Goal: Information Seeking & Learning: Check status

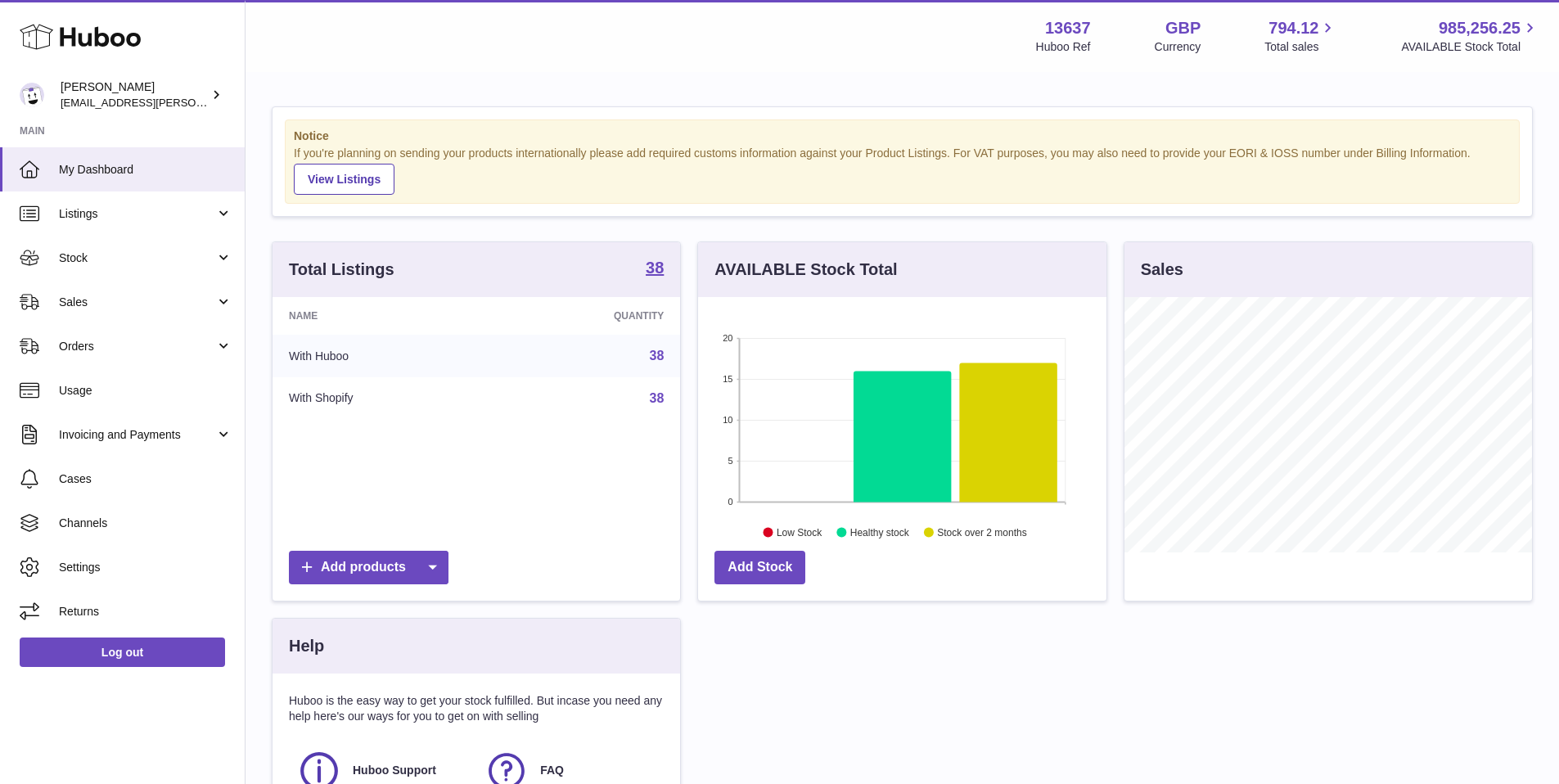
scroll to position [255, 409]
click at [101, 292] on link "Sales" at bounding box center [122, 302] width 245 height 44
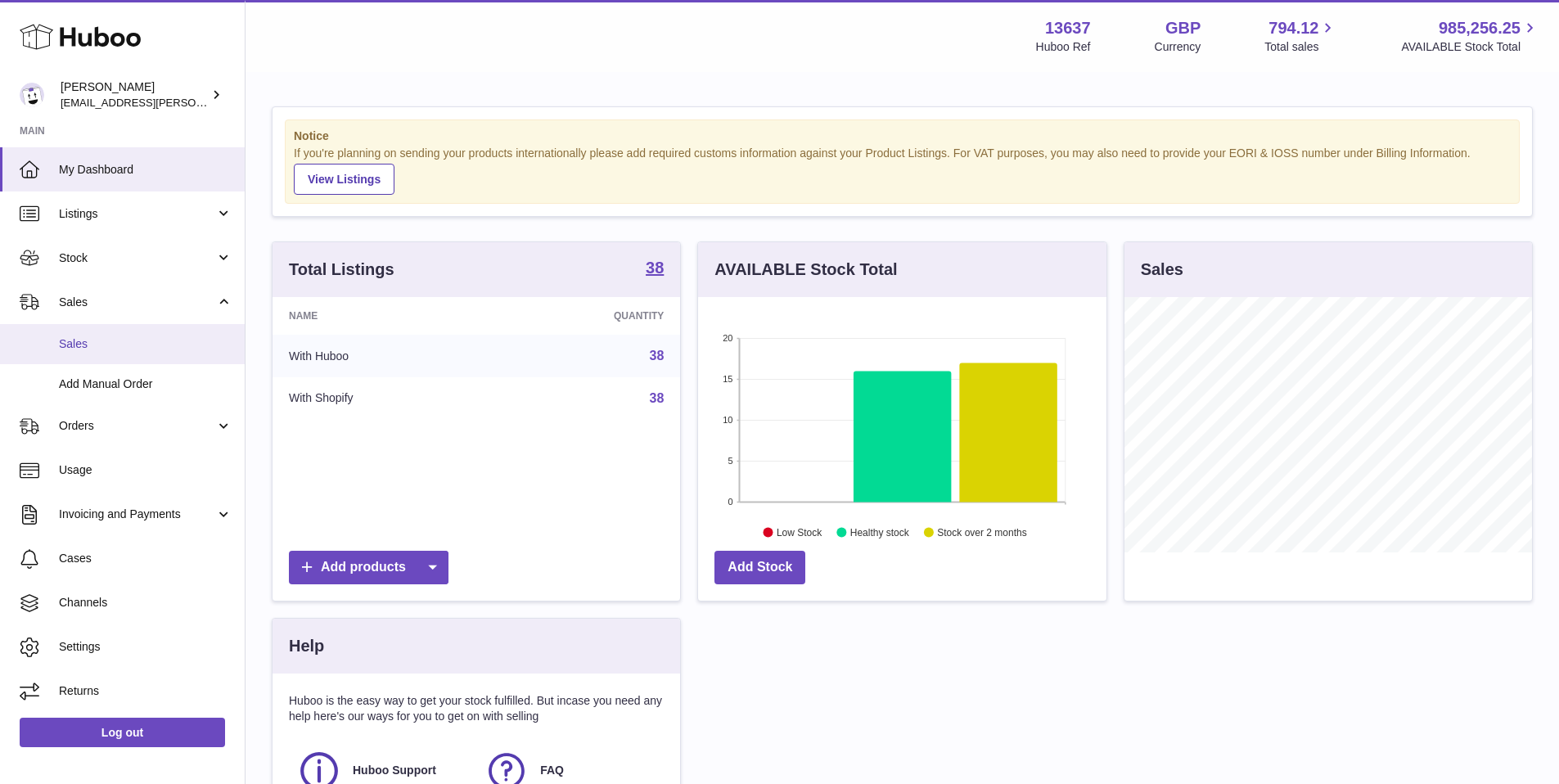
click at [110, 345] on span "Sales" at bounding box center [146, 344] width 173 height 15
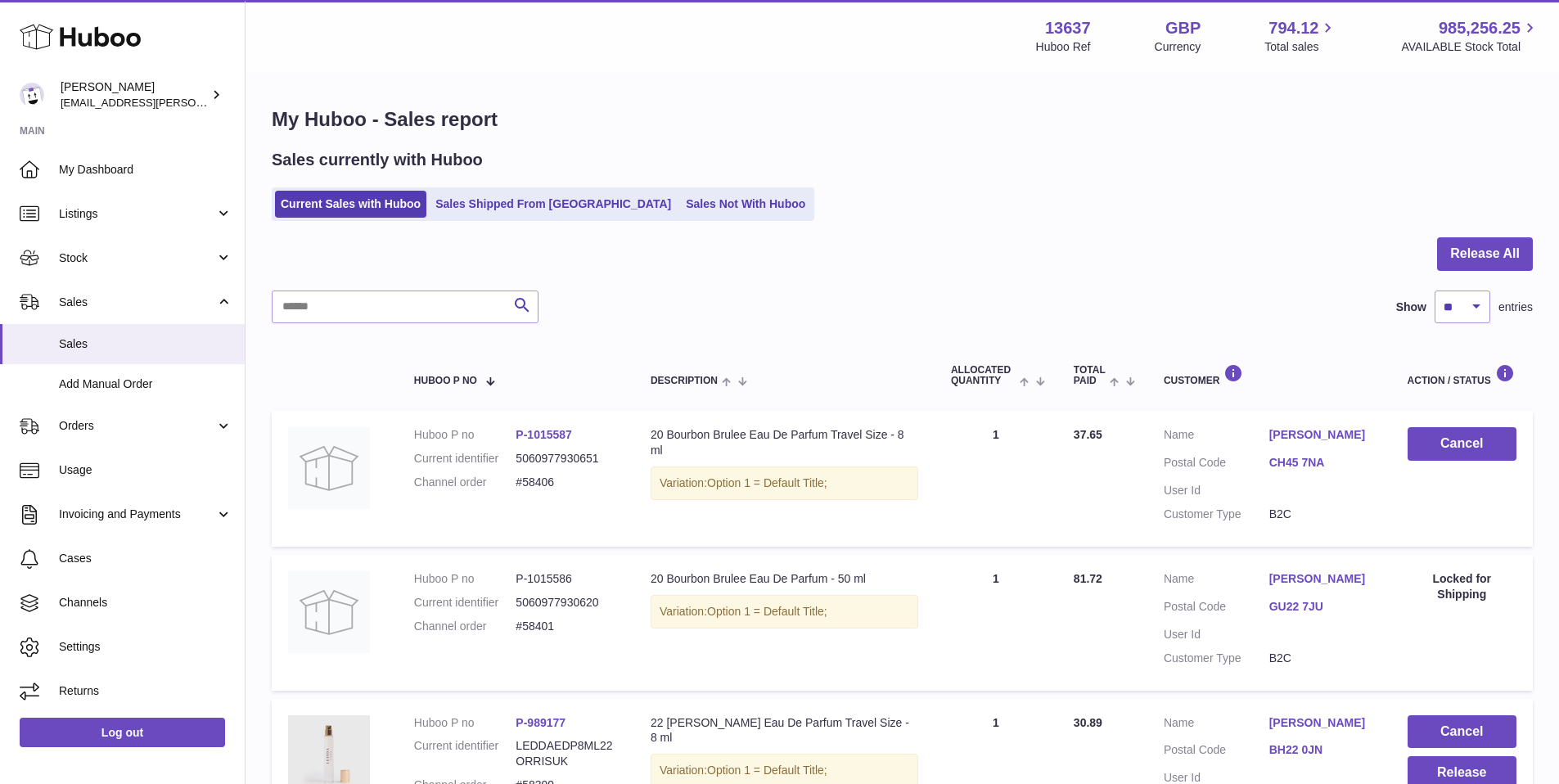
click at [925, 283] on div at bounding box center [902, 264] width 1262 height 53
click at [680, 211] on link "Sales Not With Huboo" at bounding box center [745, 204] width 131 height 27
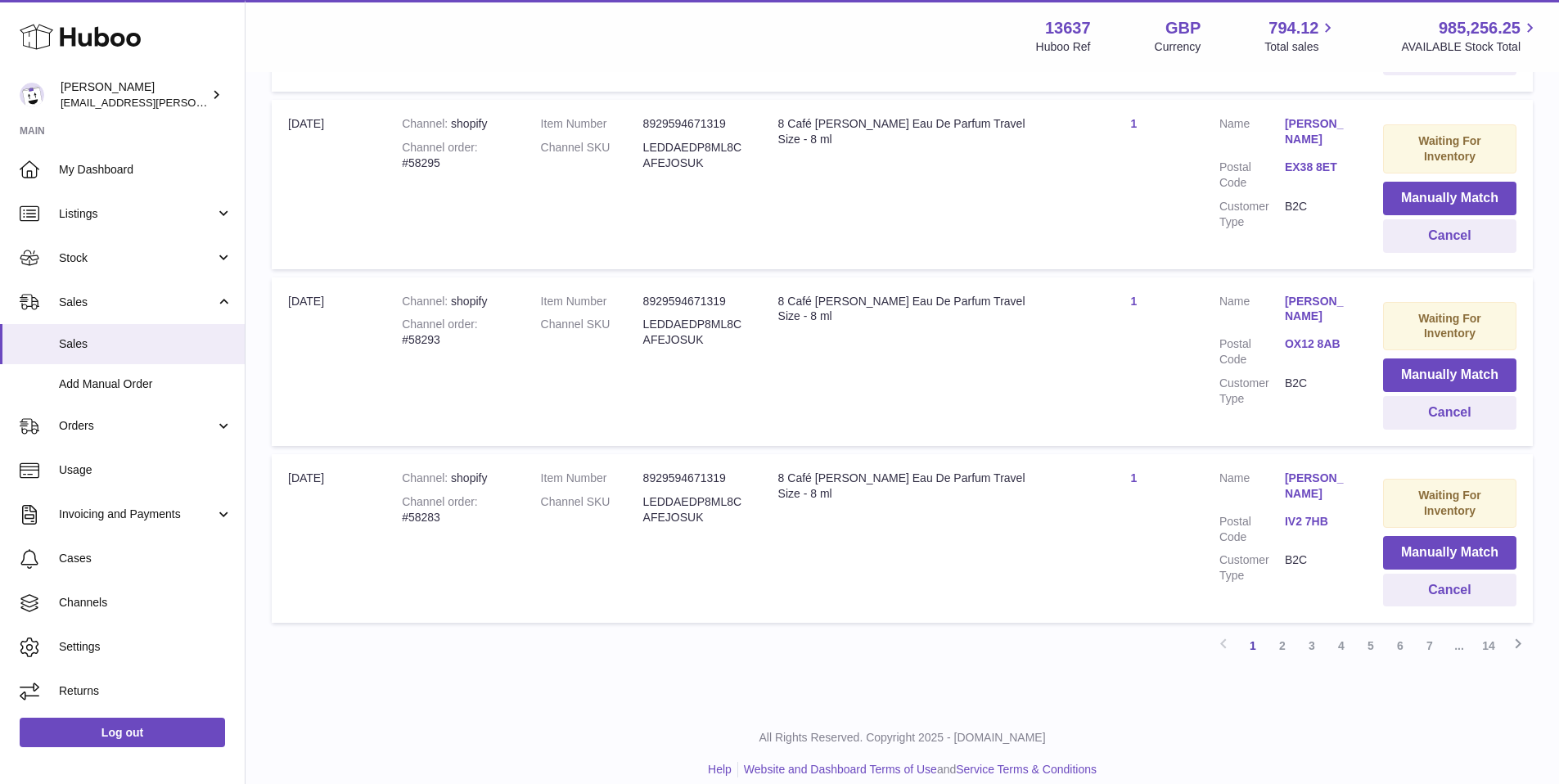
scroll to position [1603, 0]
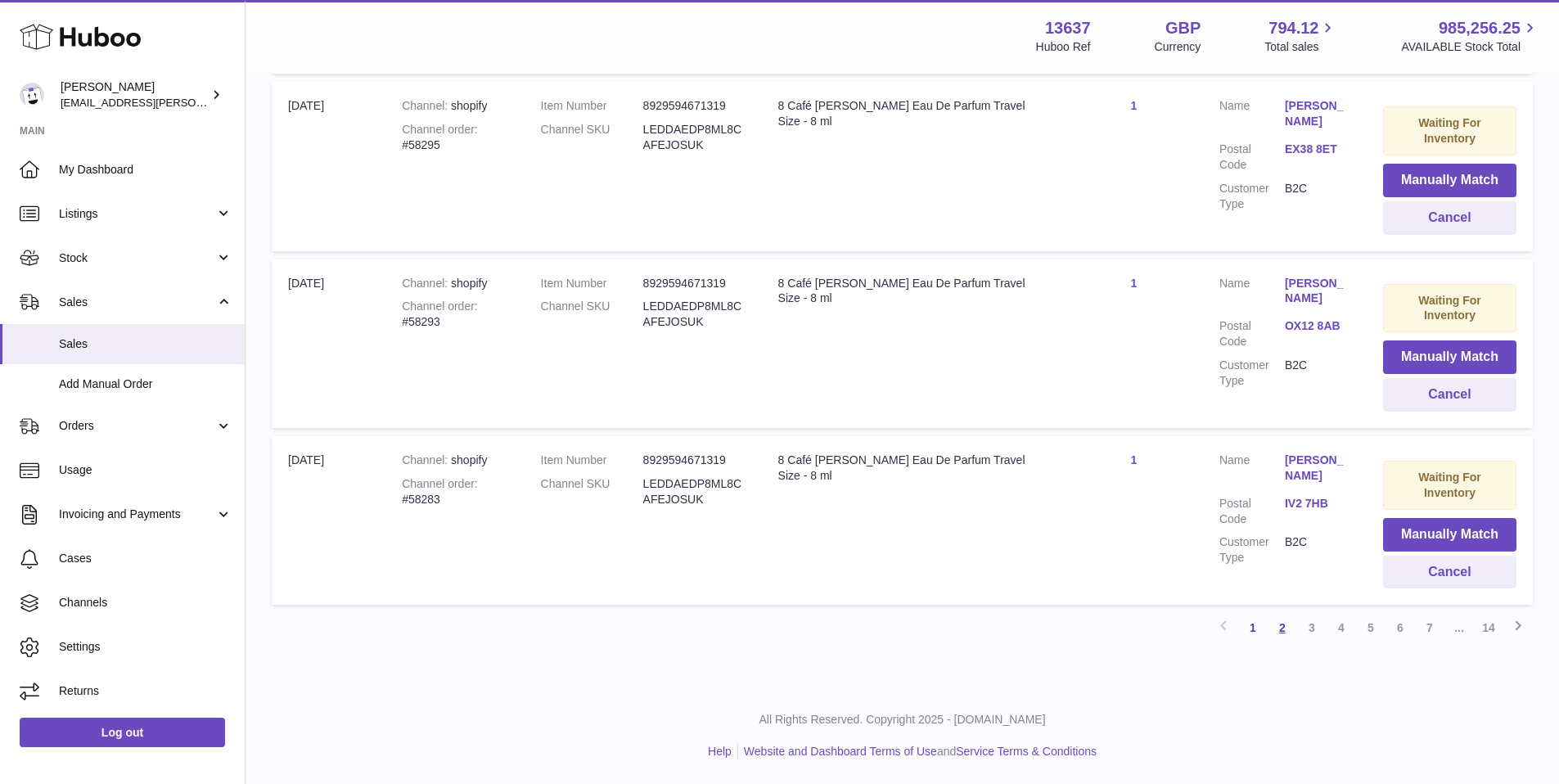
click at [1283, 629] on link "2" at bounding box center [1282, 627] width 30 height 30
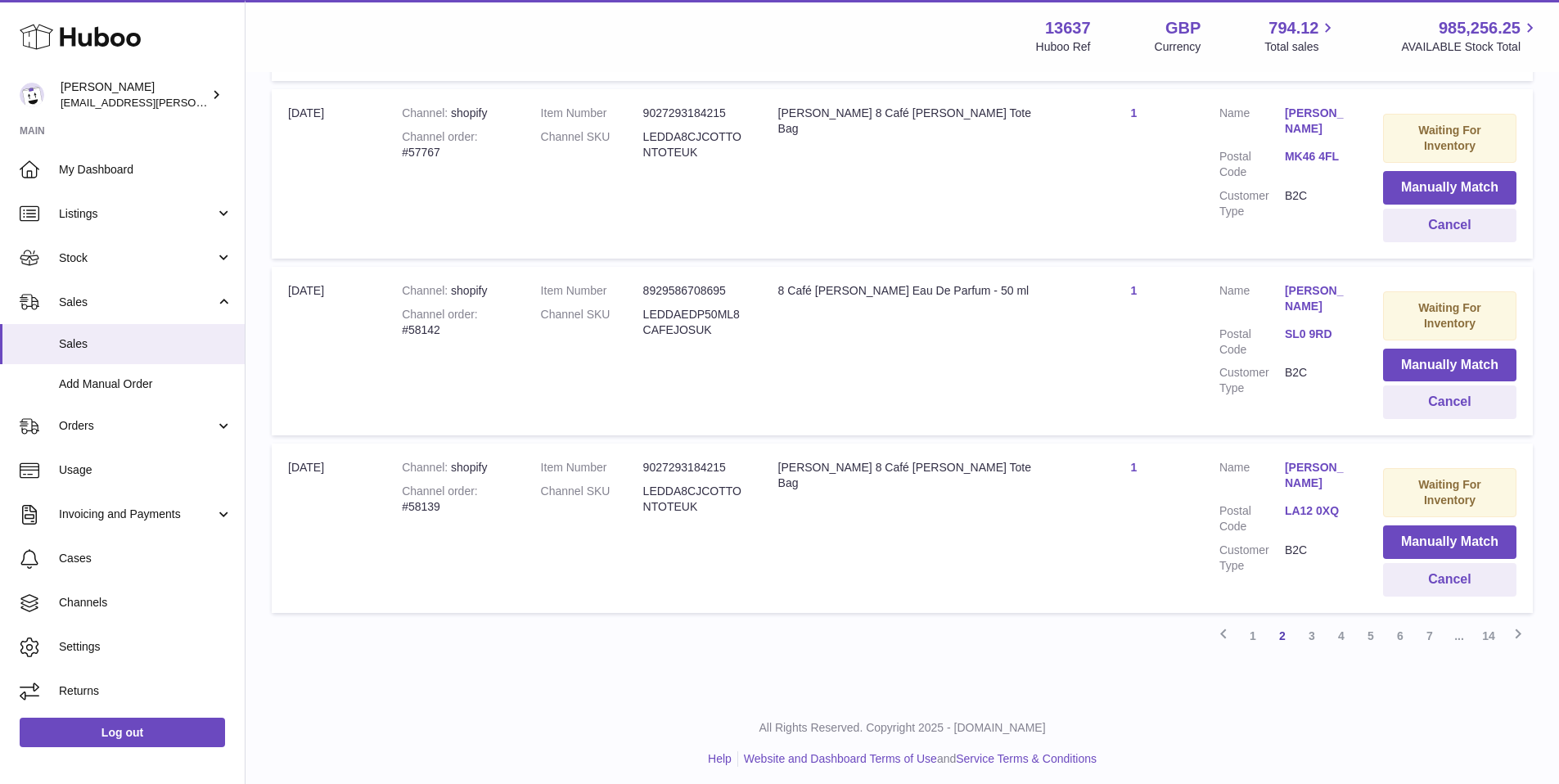
scroll to position [1594, 0]
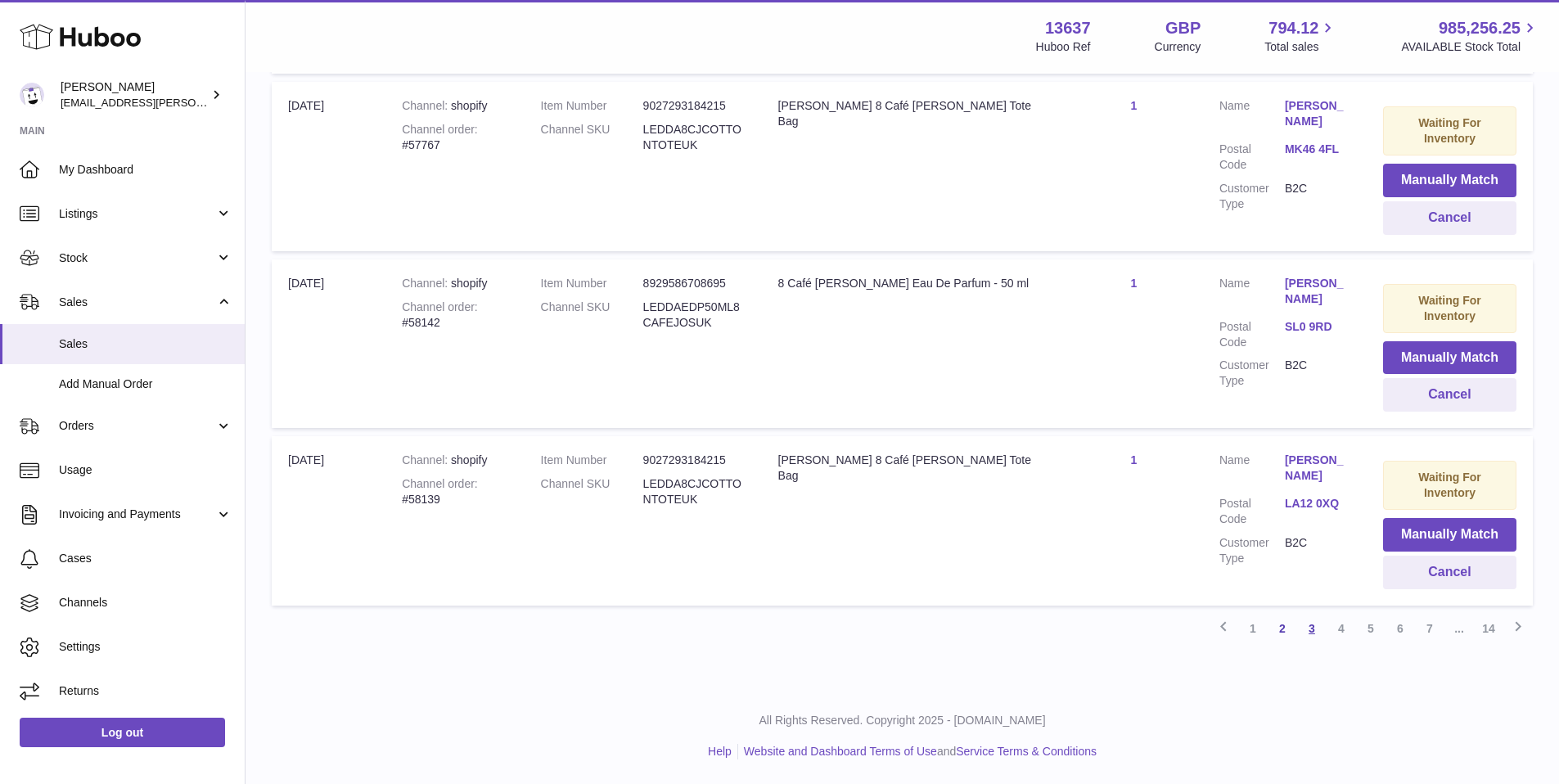
click at [1319, 629] on link "3" at bounding box center [1311, 628] width 30 height 30
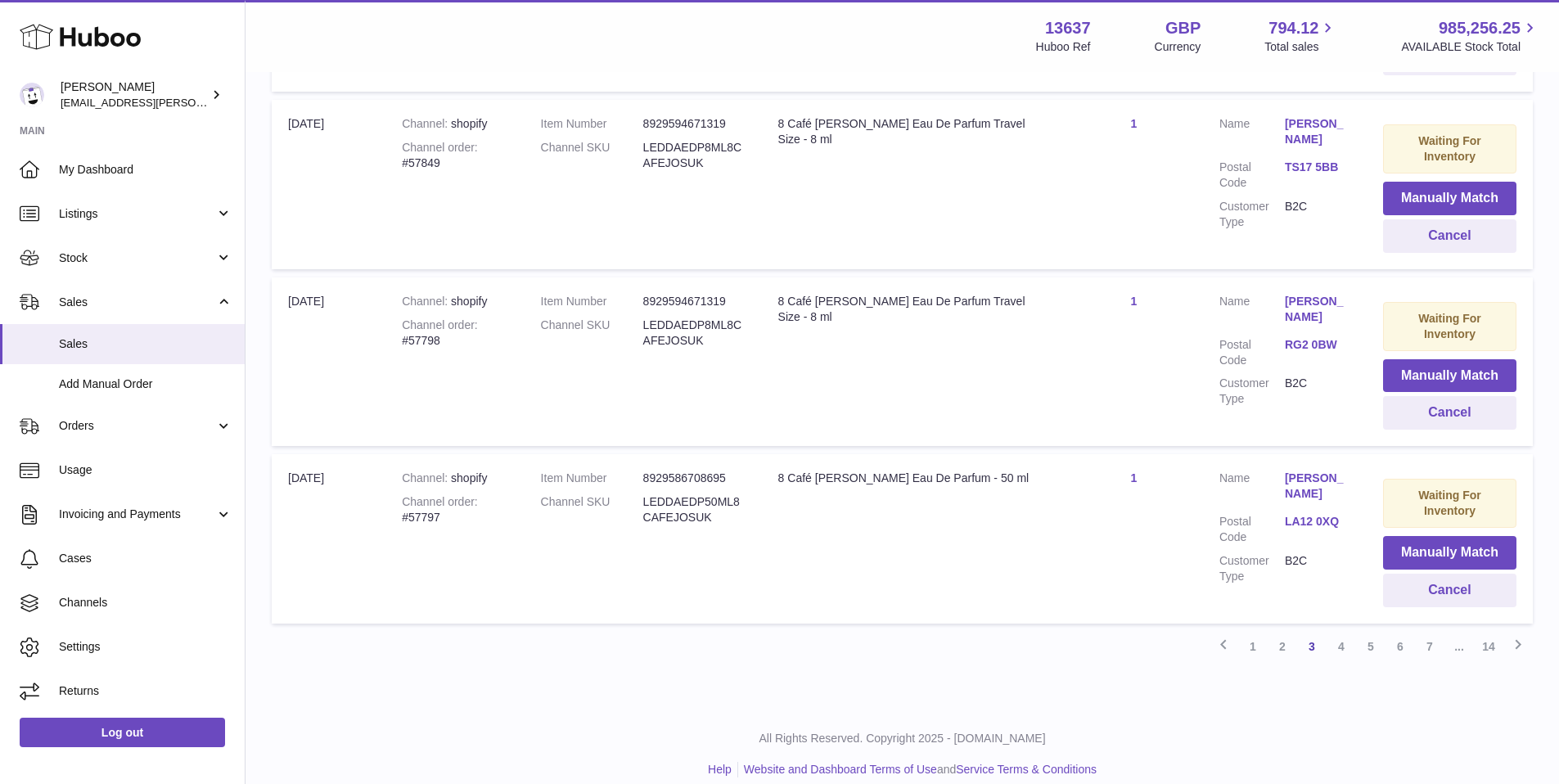
scroll to position [1594, 0]
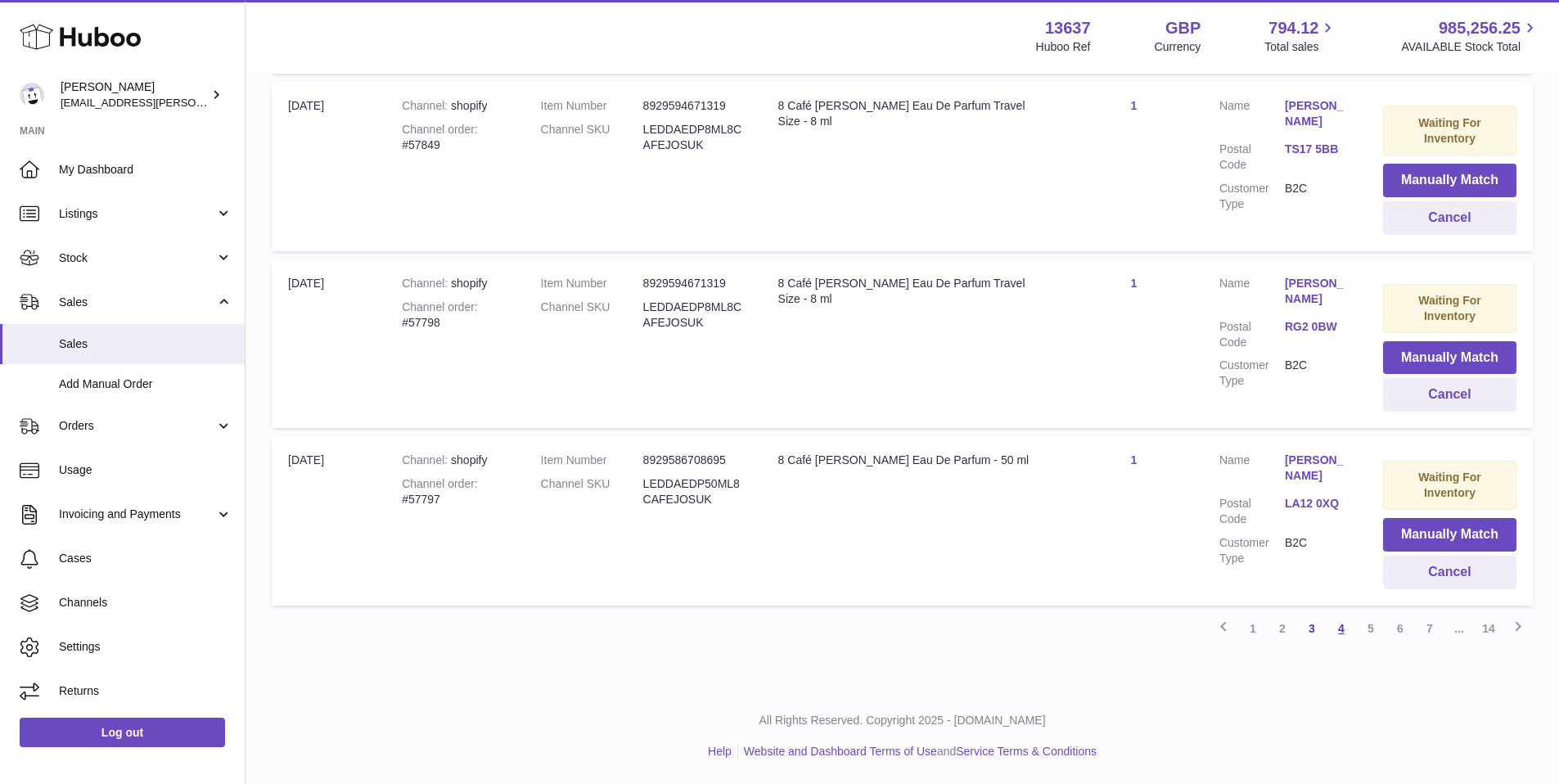
click at [1343, 632] on link "4" at bounding box center [1341, 628] width 30 height 30
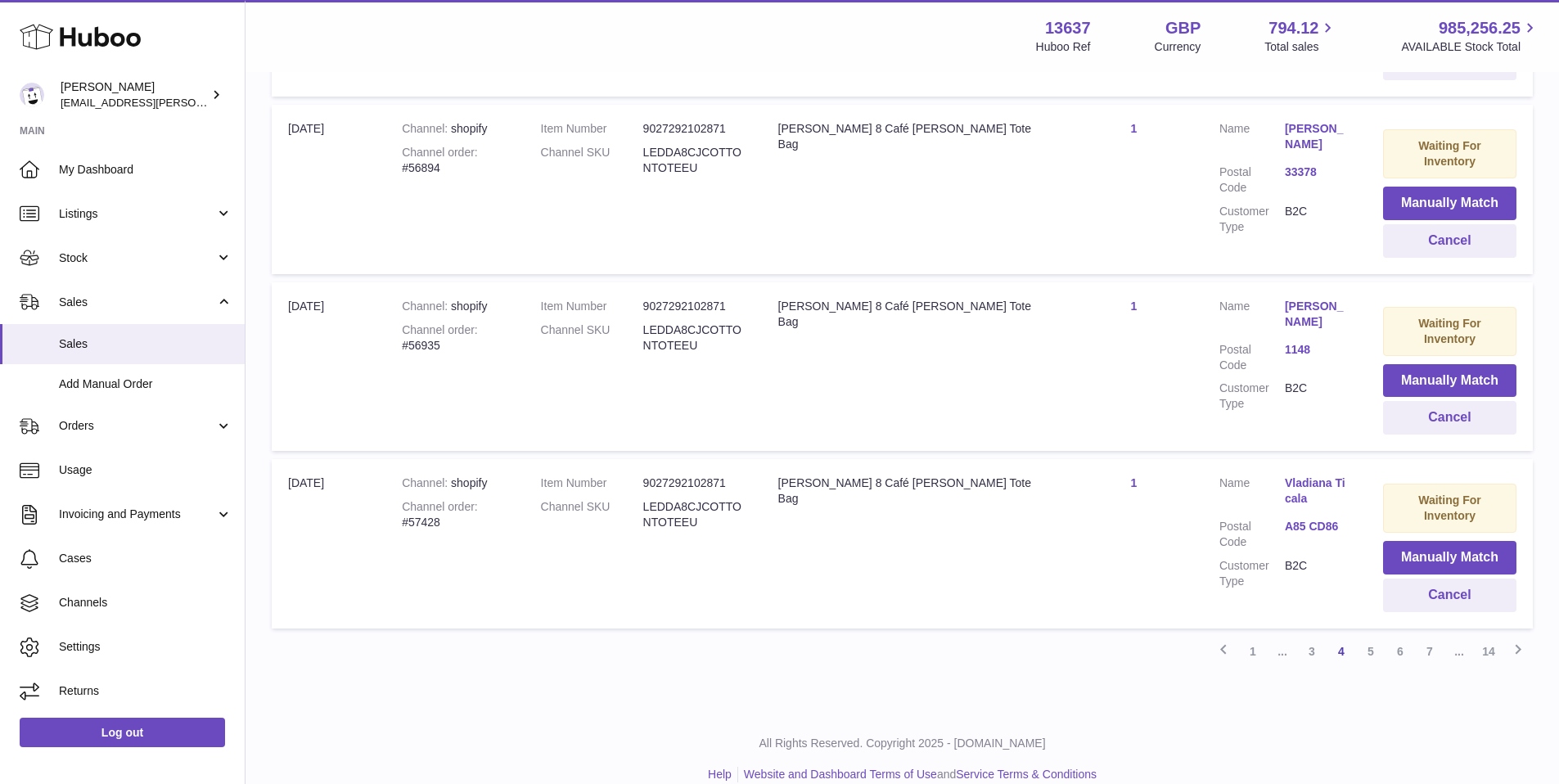
scroll to position [1594, 0]
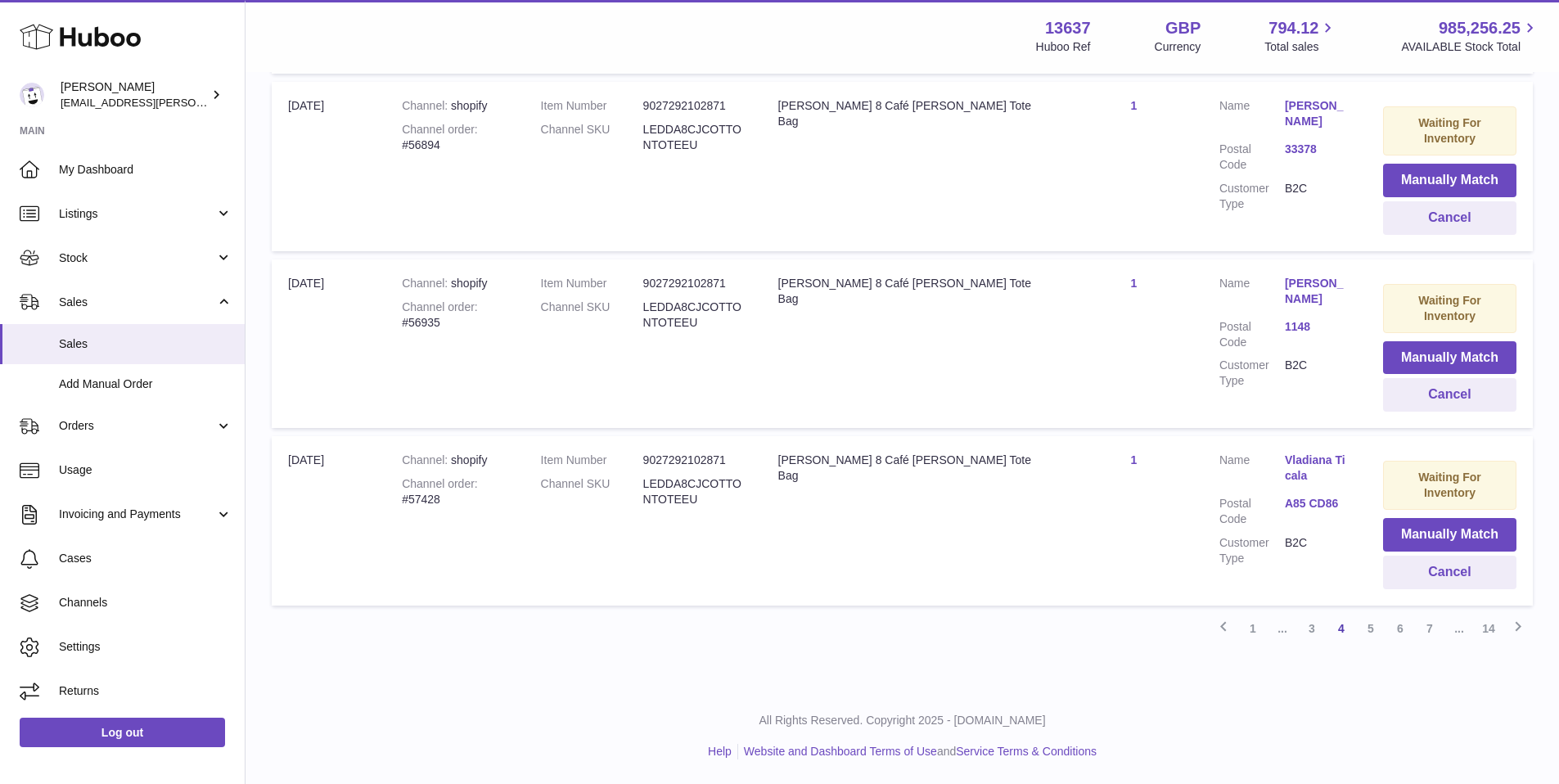
click at [695, 311] on dd "LEDDA8CJCOTTONTOTEEU" at bounding box center [694, 314] width 102 height 31
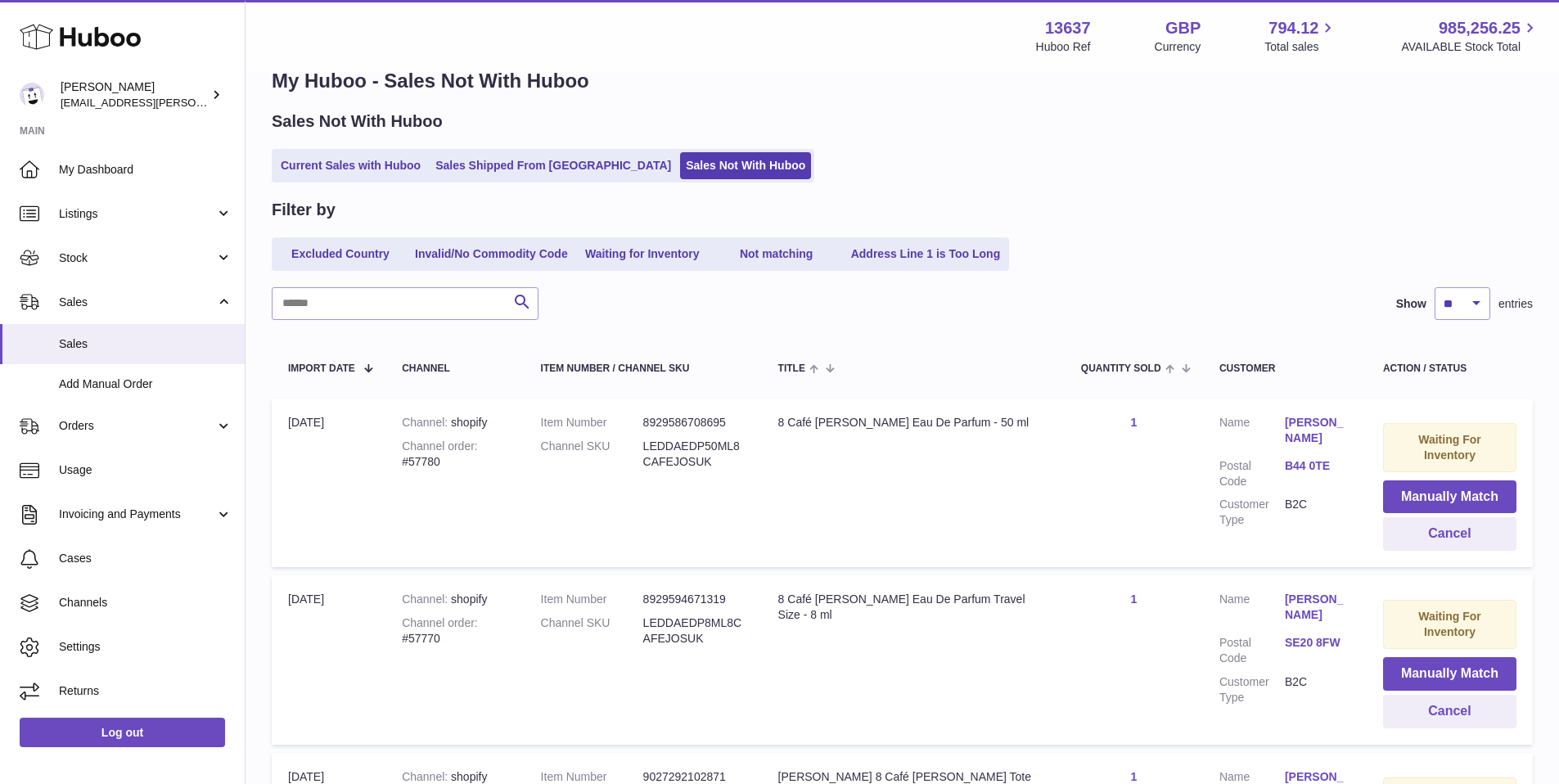
scroll to position [0, 0]
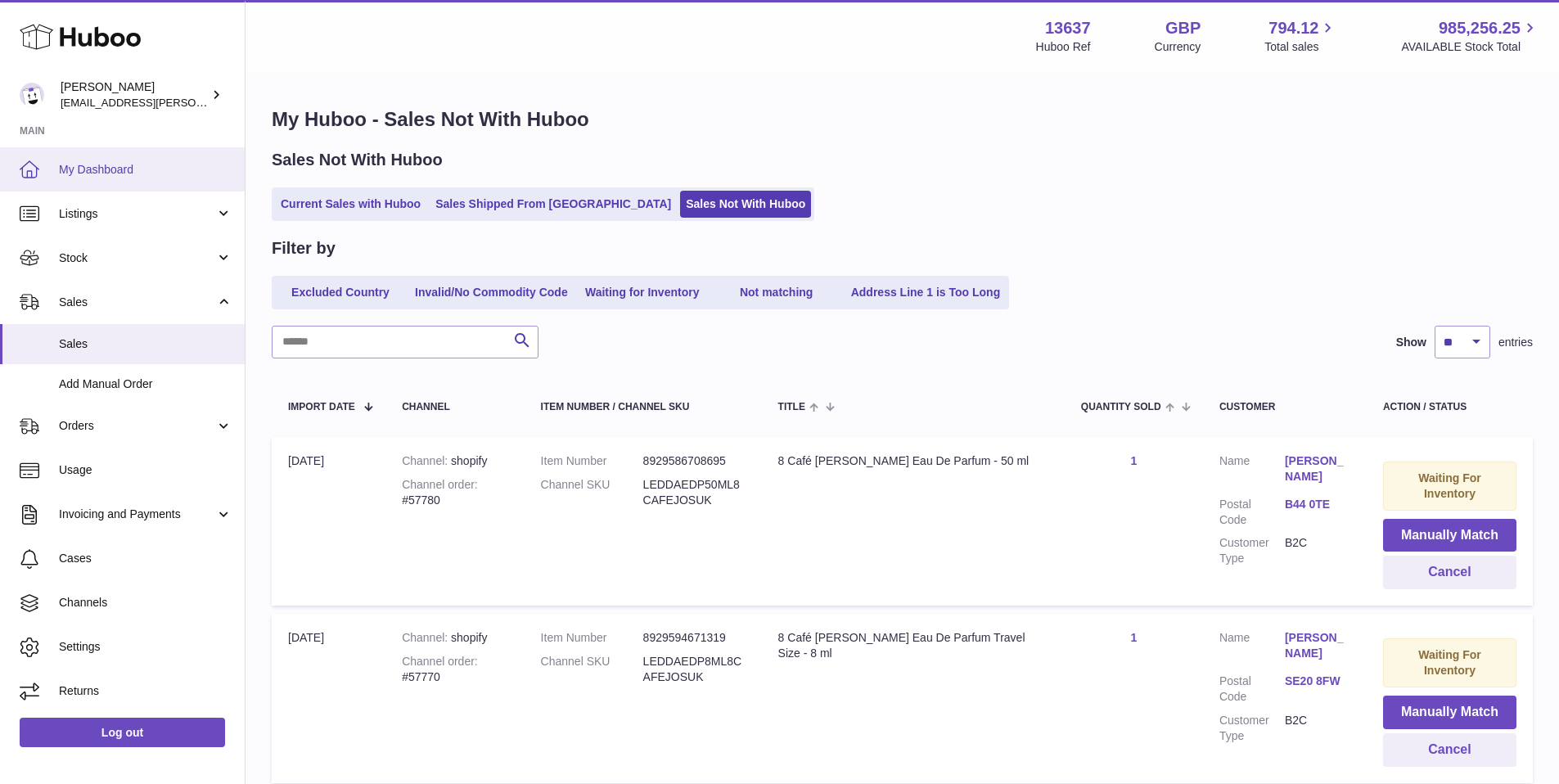
click at [101, 162] on span "My Dashboard" at bounding box center [146, 170] width 173 height 15
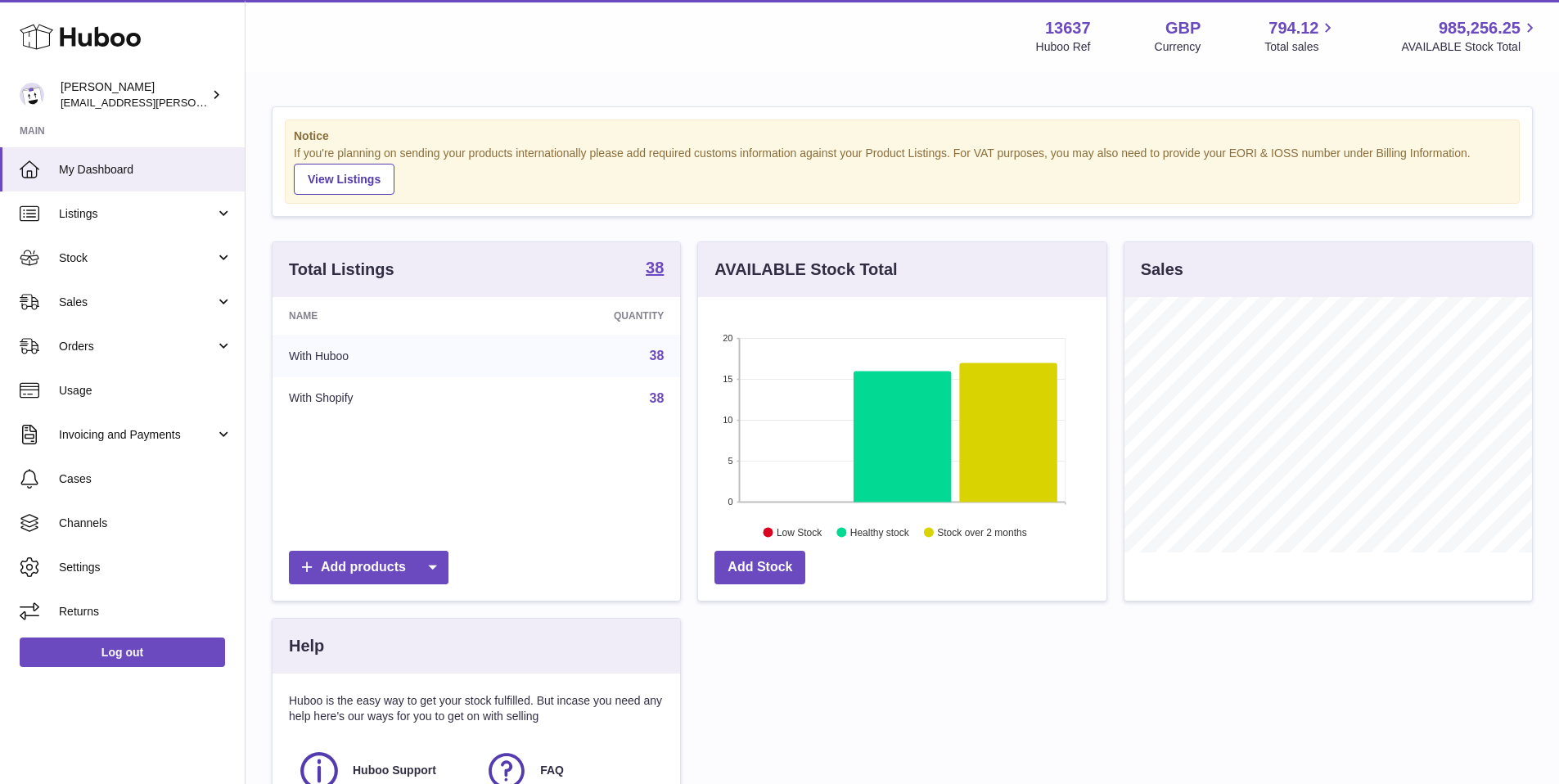
scroll to position [255, 409]
